Goal: Task Accomplishment & Management: Complete application form

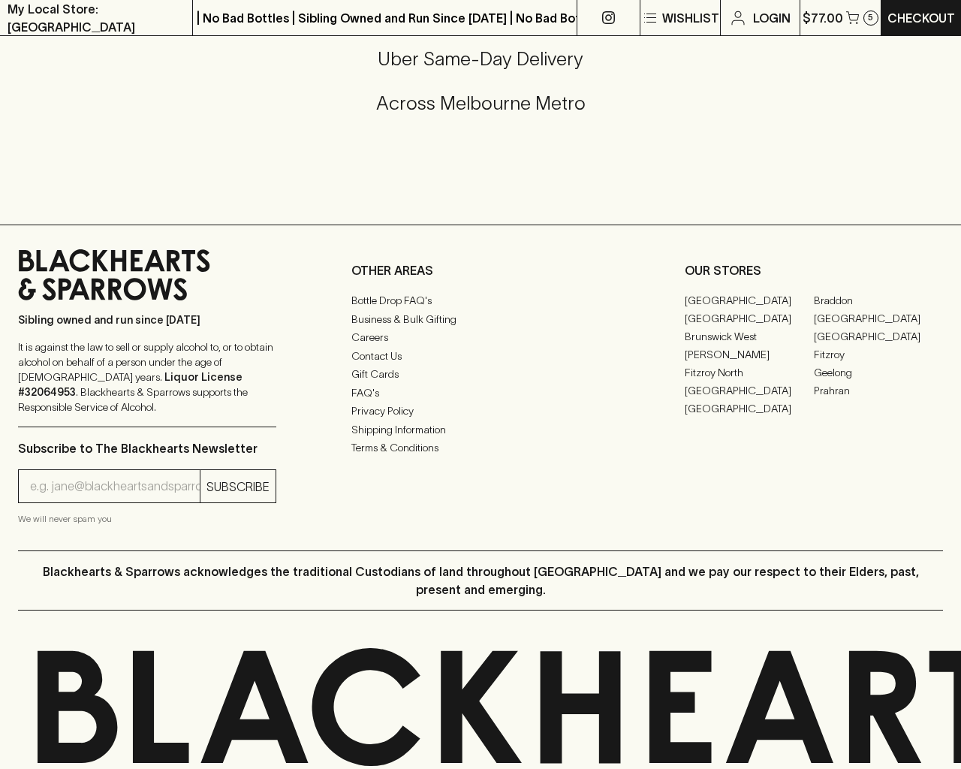
scroll to position [1196, 0]
type input "[EMAIL_ADDRESS]"
type input "1"
type input "e"
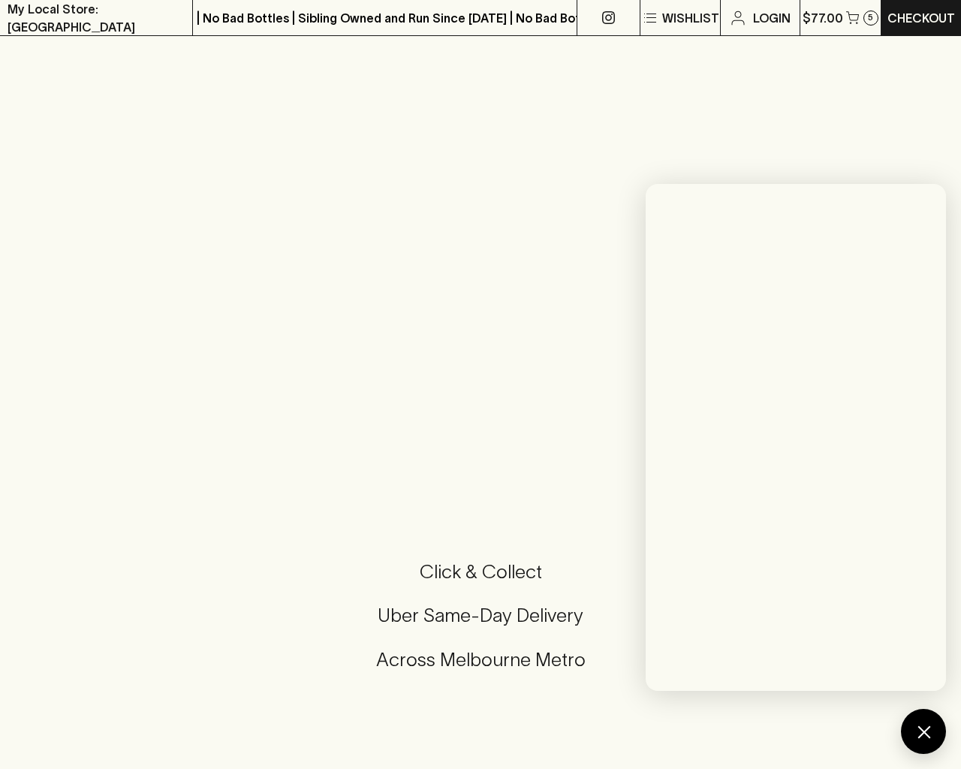
scroll to position [1764, 0]
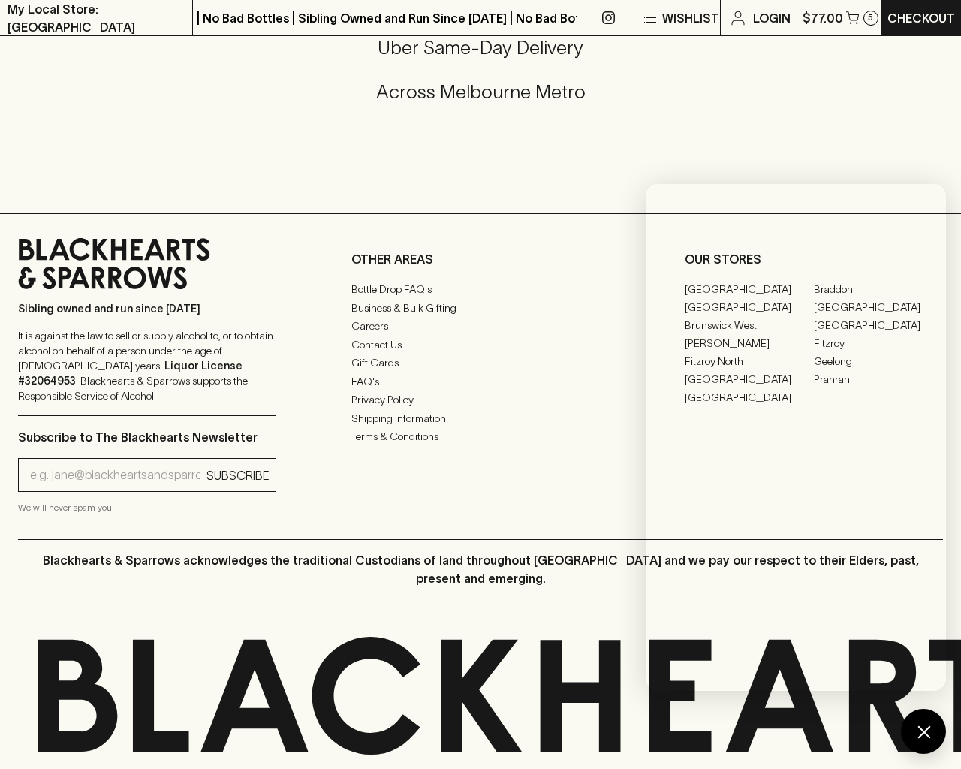
type input "[EMAIL_ADDRESS]"
type input "e"
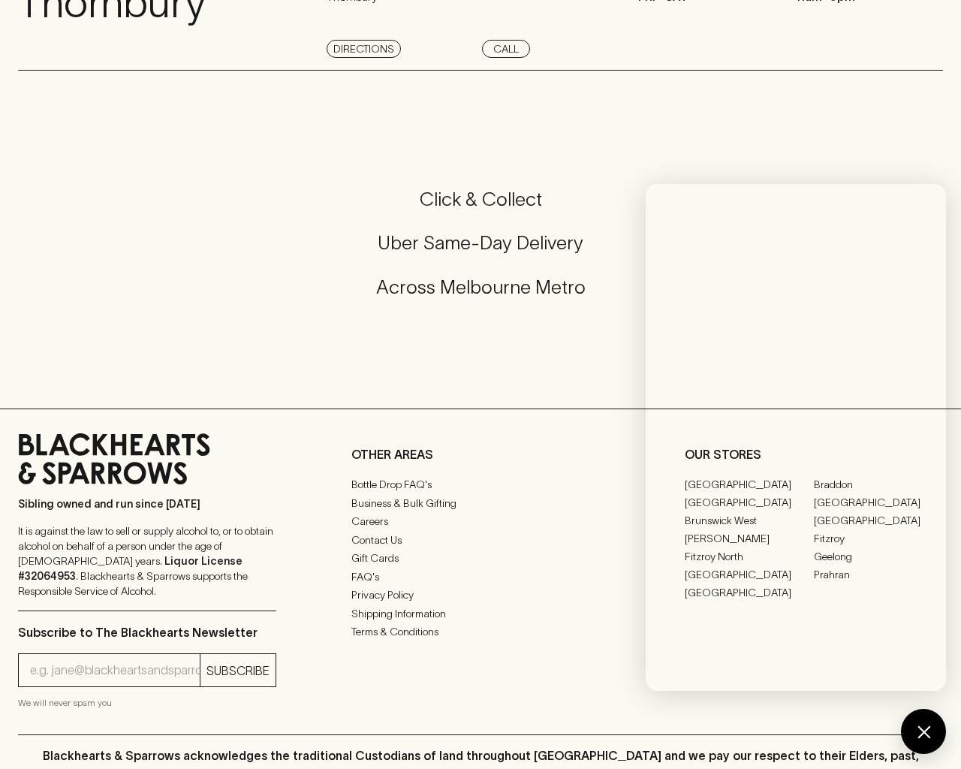
scroll to position [2015, 0]
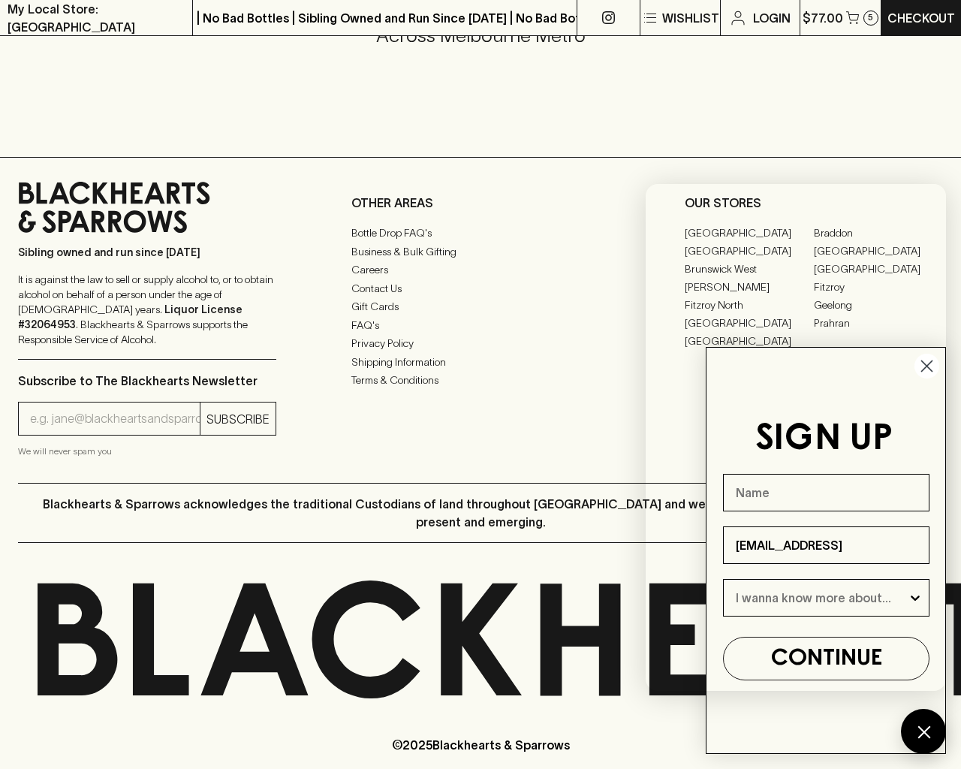
type input "[EMAIL_ADDRESS]"
type input "e"
type input "Beer"
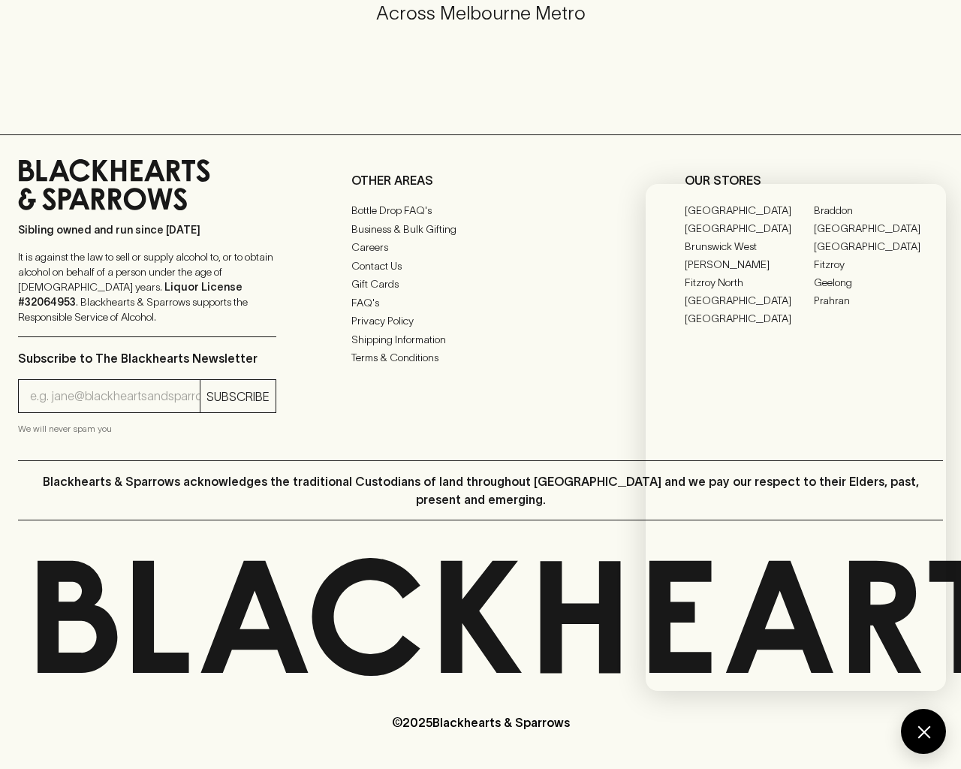
scroll to position [795, 0]
